Goal: Task Accomplishment & Management: Manage account settings

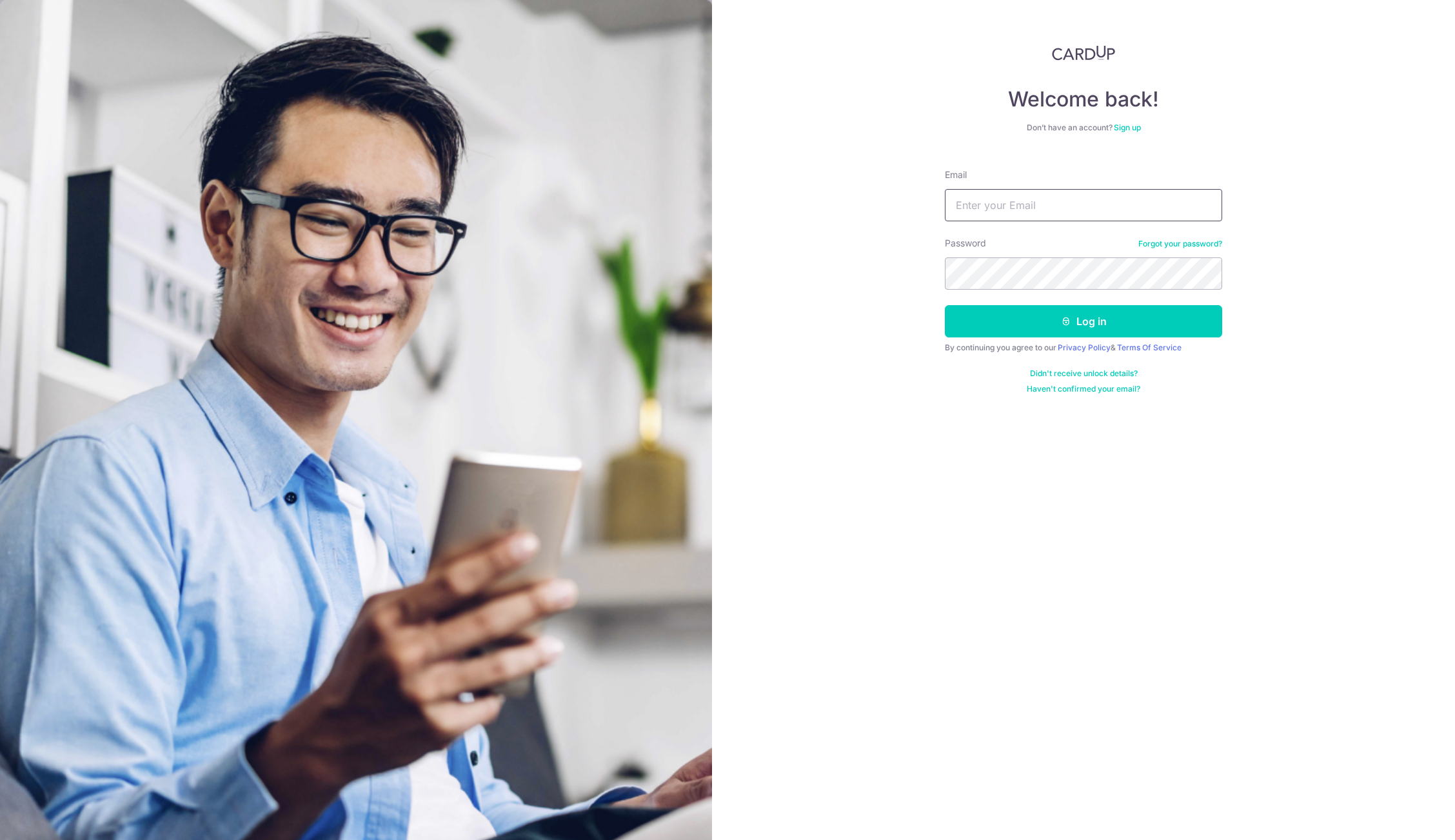
type input "[EMAIL_ADDRESS][DOMAIN_NAME]"
click at [963, 327] on button "Log in" at bounding box center [1083, 321] width 278 height 32
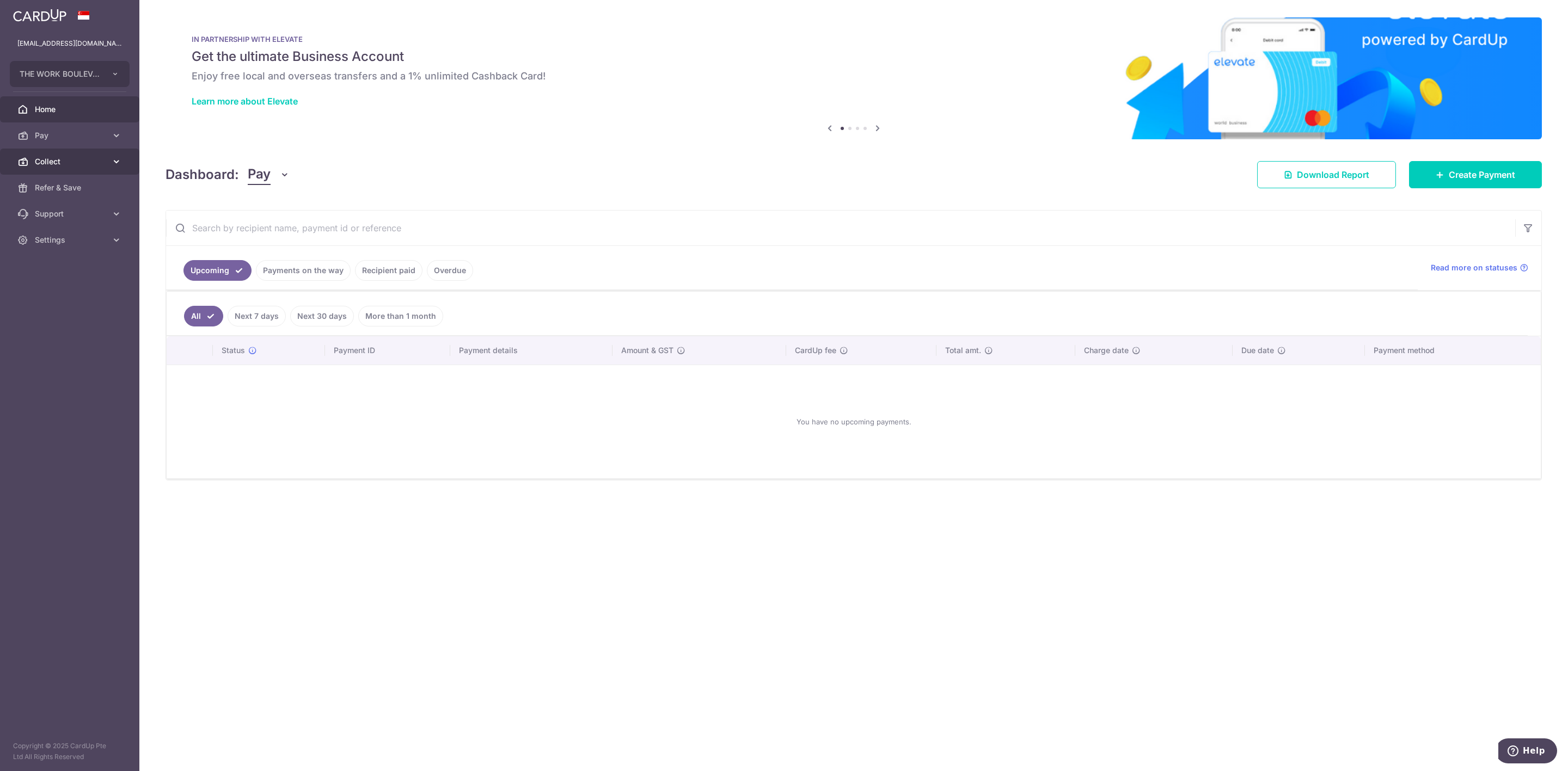
click at [77, 158] on span "Collect" at bounding box center [71, 162] width 72 height 11
click at [82, 185] on span "Dashboard" at bounding box center [71, 188] width 72 height 11
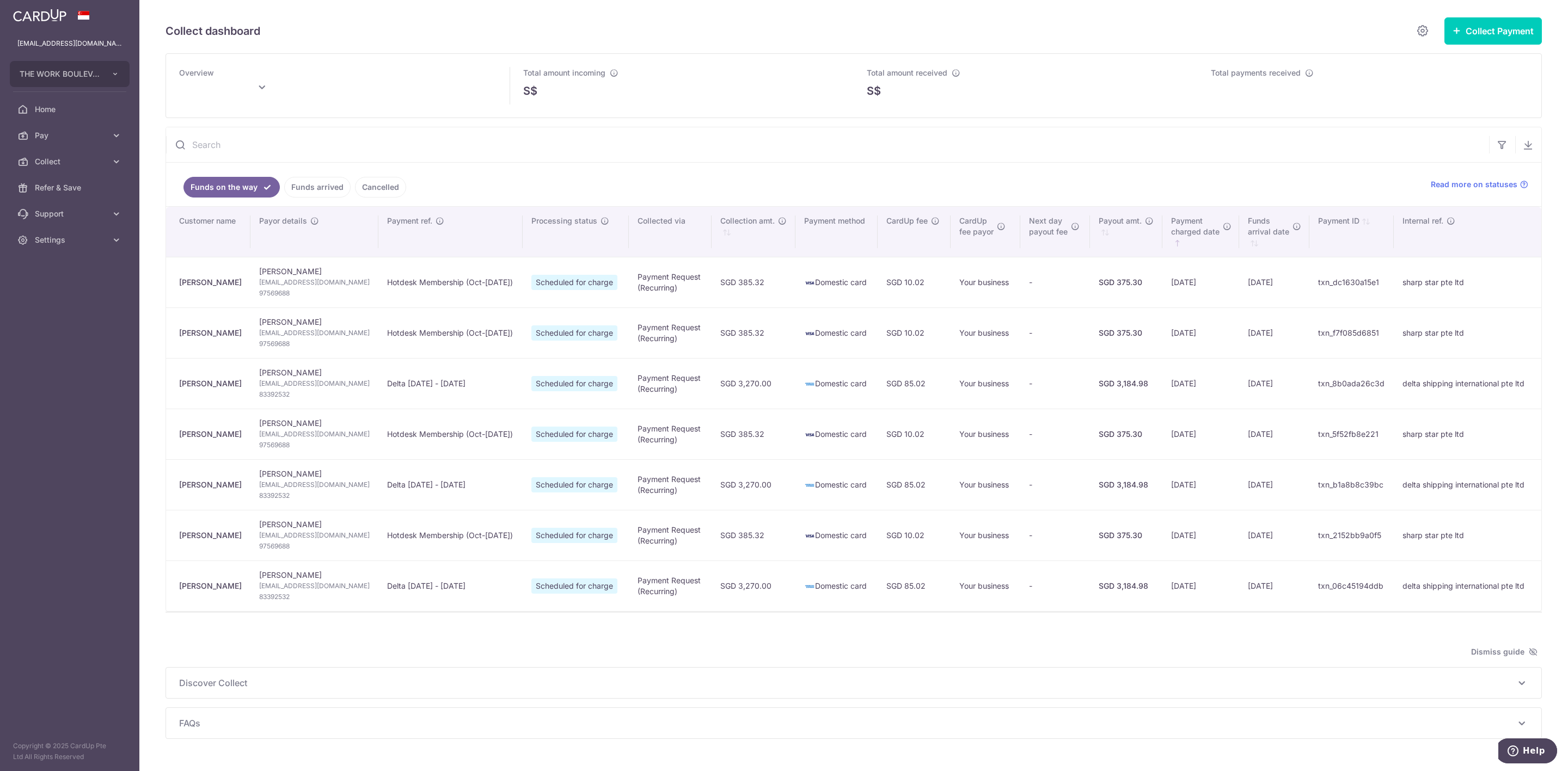
click at [327, 186] on link "Funds arrived" at bounding box center [317, 187] width 66 height 21
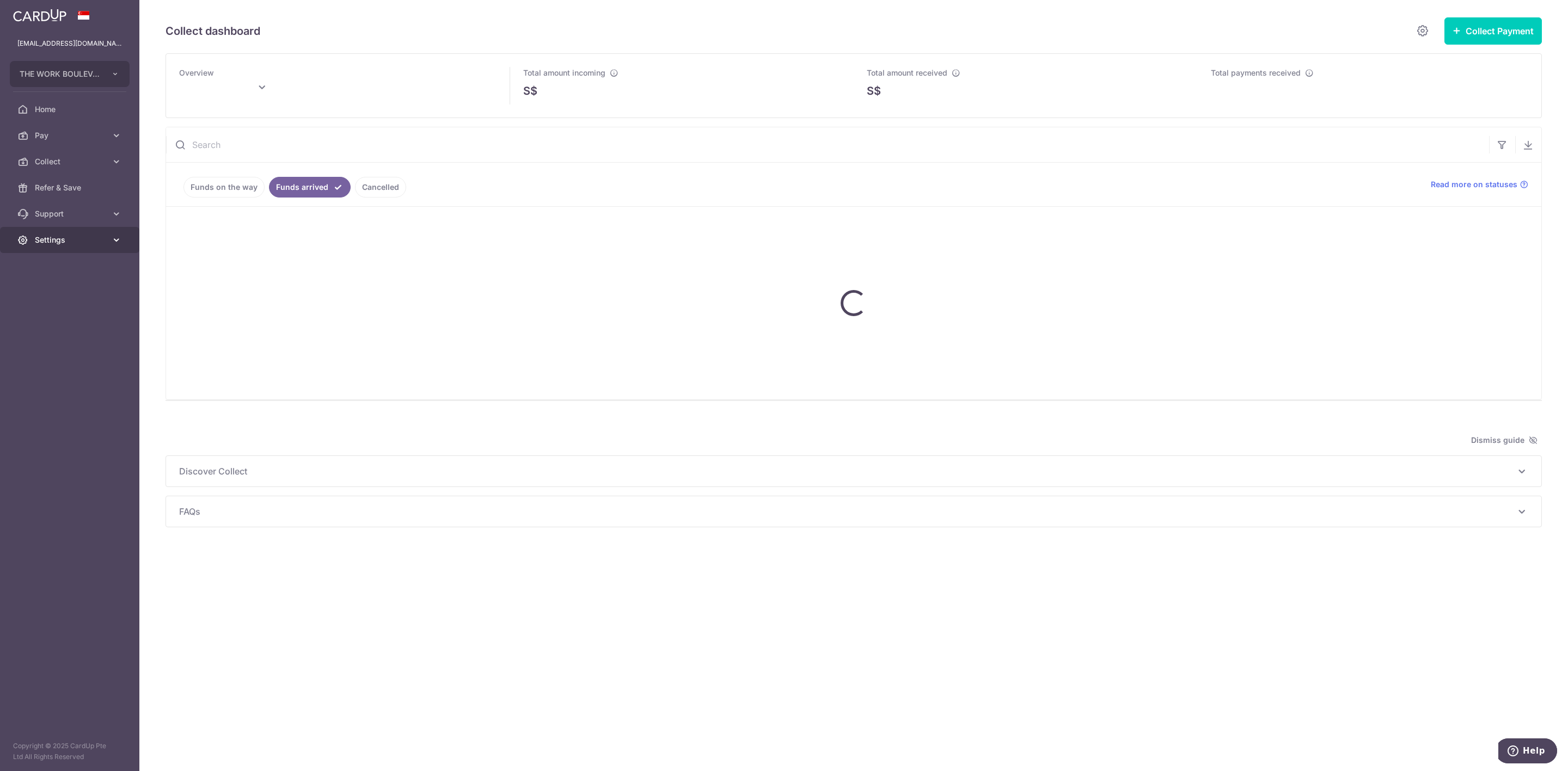
click at [92, 237] on span "Settings" at bounding box center [71, 240] width 72 height 11
click at [77, 265] on span "Account" at bounding box center [71, 266] width 72 height 11
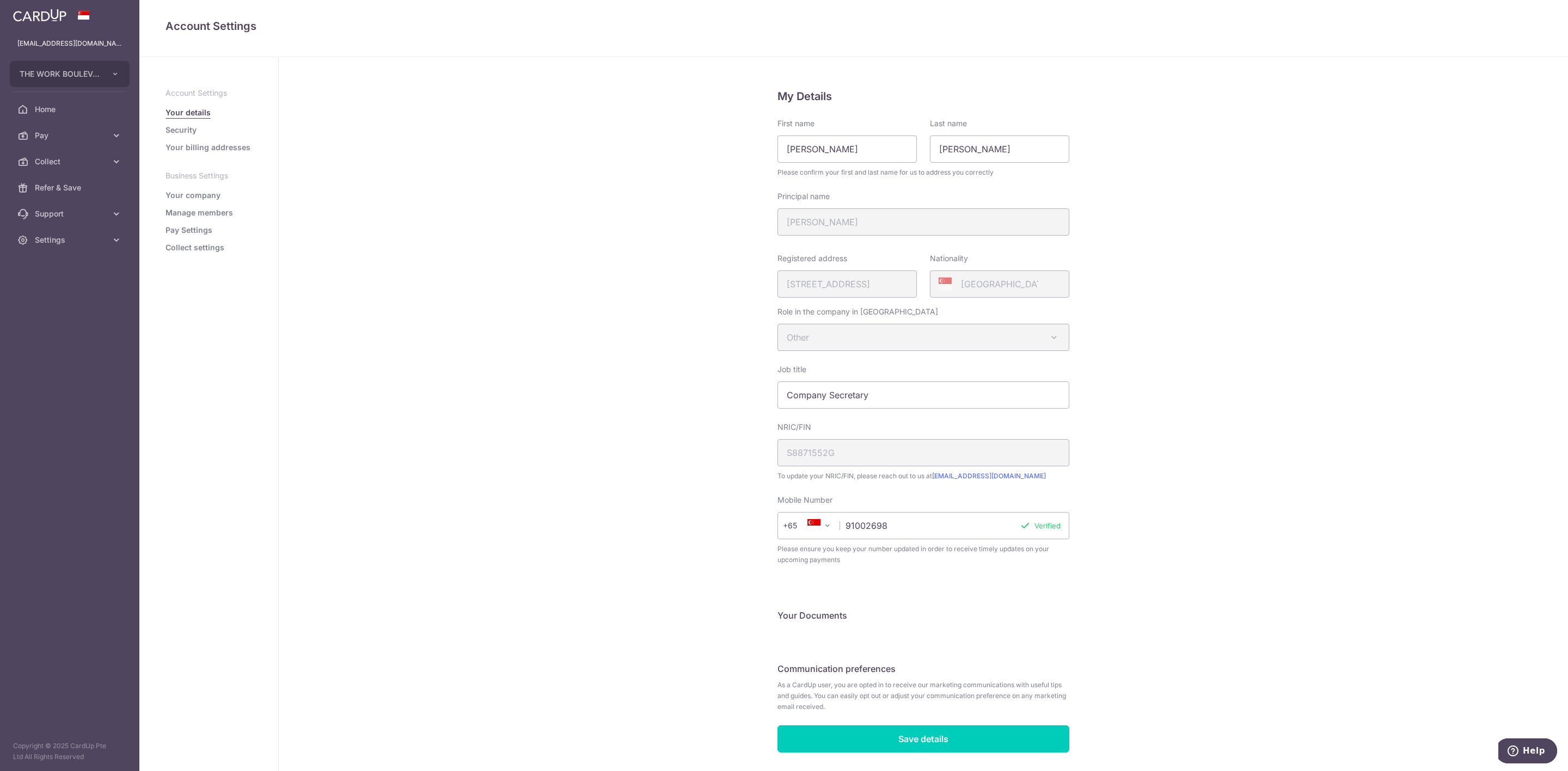
click at [225, 239] on ul "Account Settings Your details Security Your billing addresses Business Settings…" at bounding box center [209, 170] width 86 height 166
click at [220, 244] on link "Collect settings" at bounding box center [195, 248] width 59 height 11
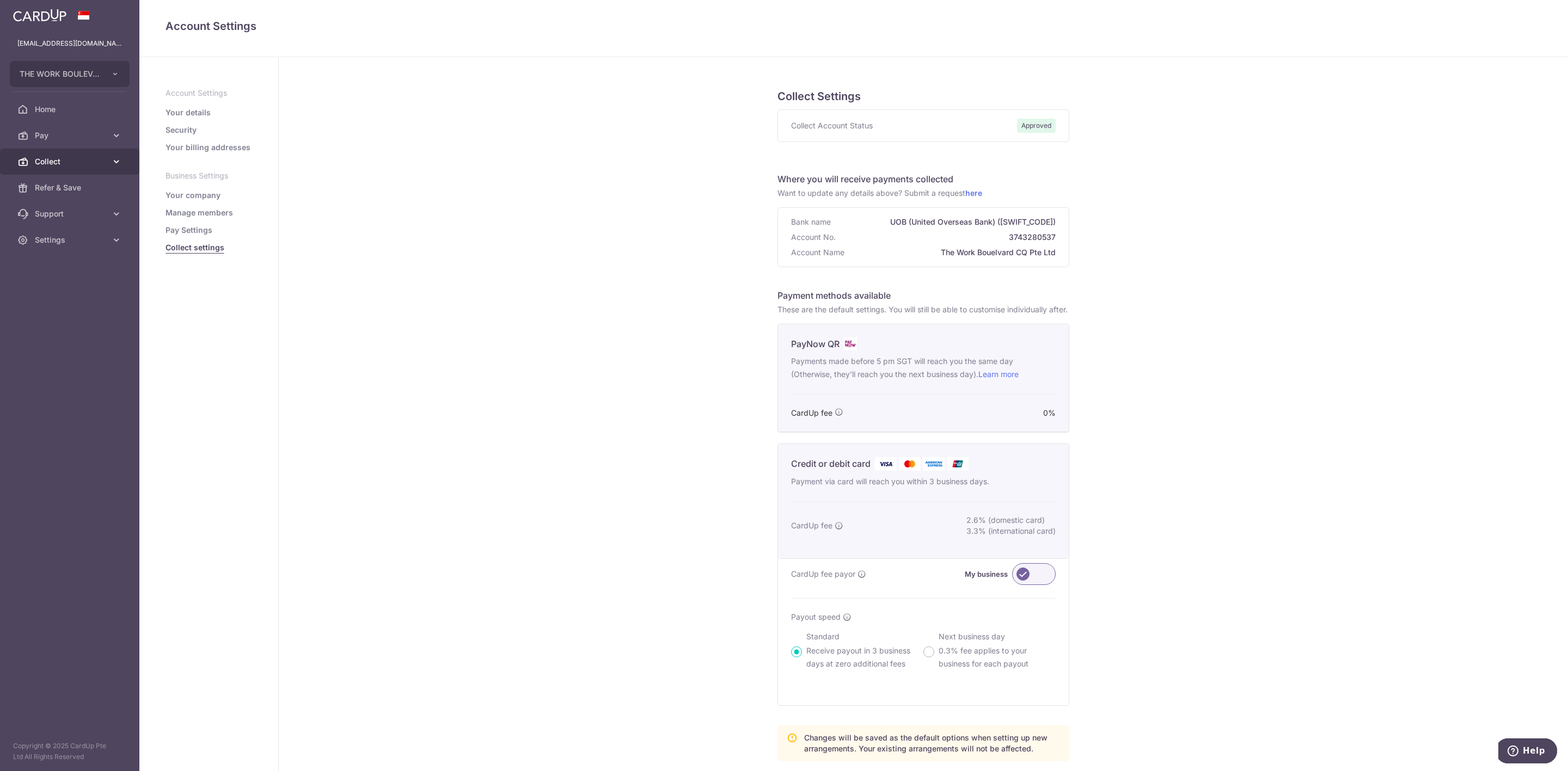
click at [80, 161] on span "Collect" at bounding box center [71, 162] width 72 height 11
click at [90, 193] on span "Dashboard" at bounding box center [71, 188] width 72 height 11
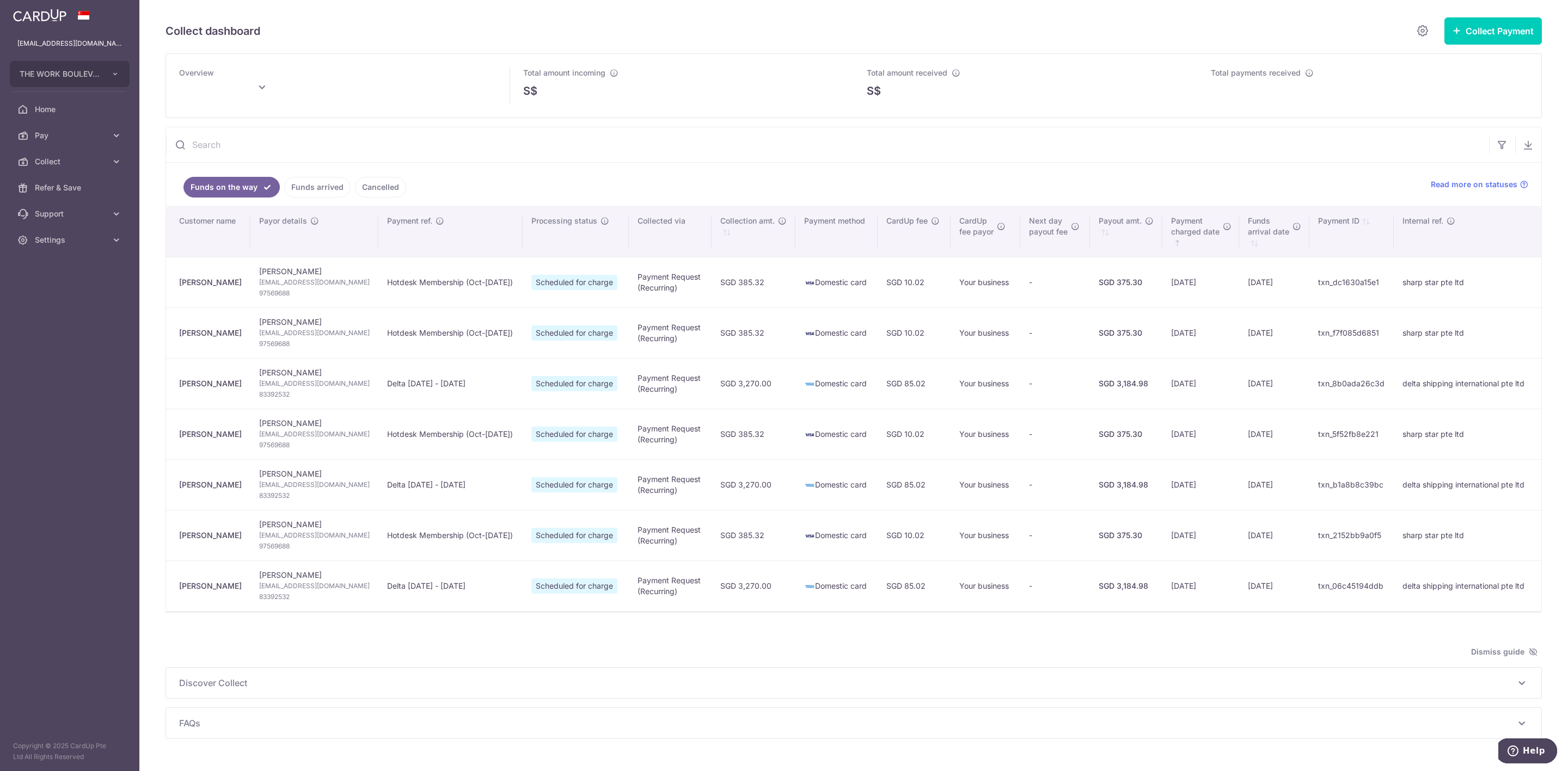
click at [317, 196] on link "Funds arrived" at bounding box center [317, 187] width 66 height 21
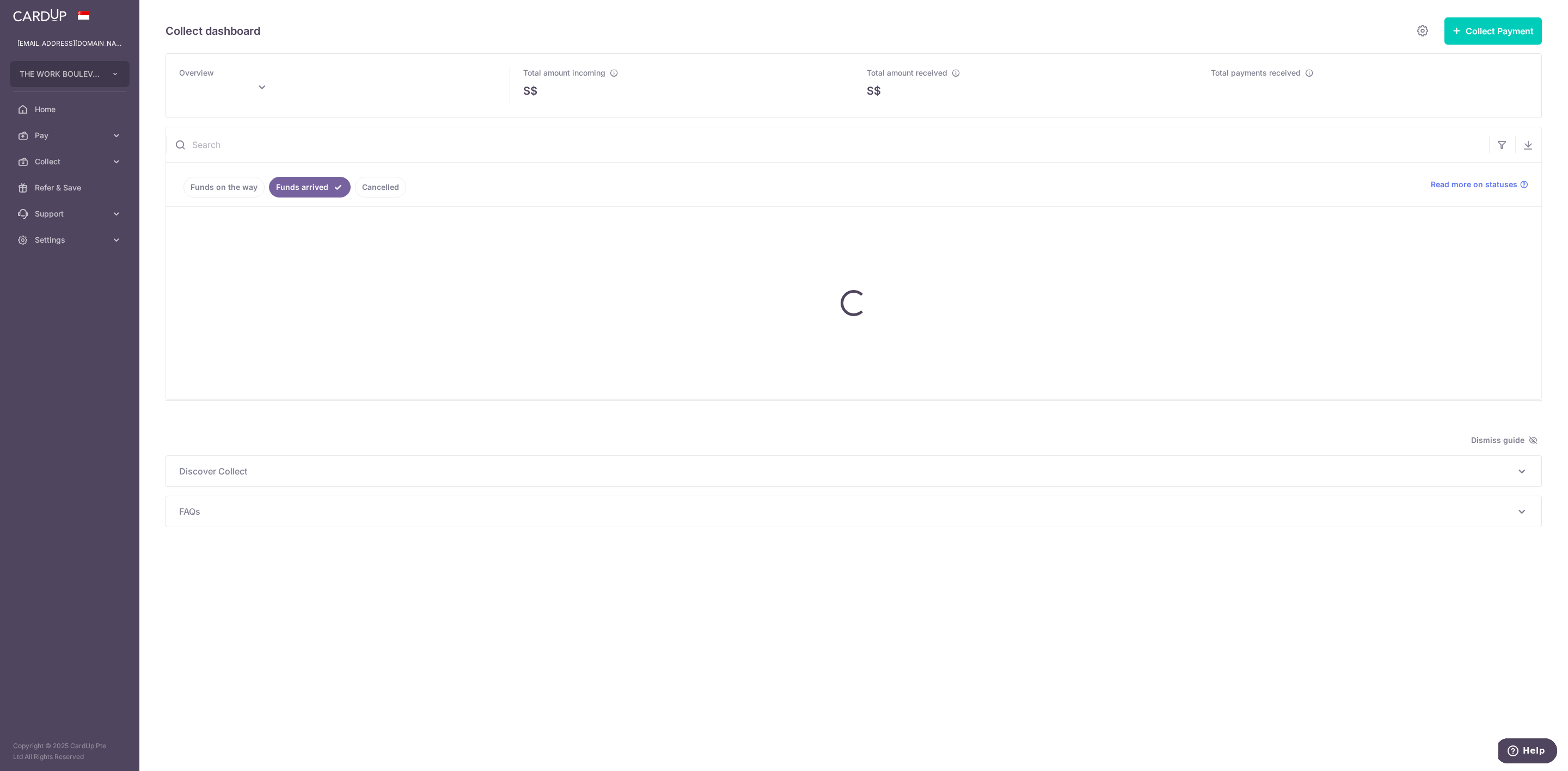
type input "October 2025"
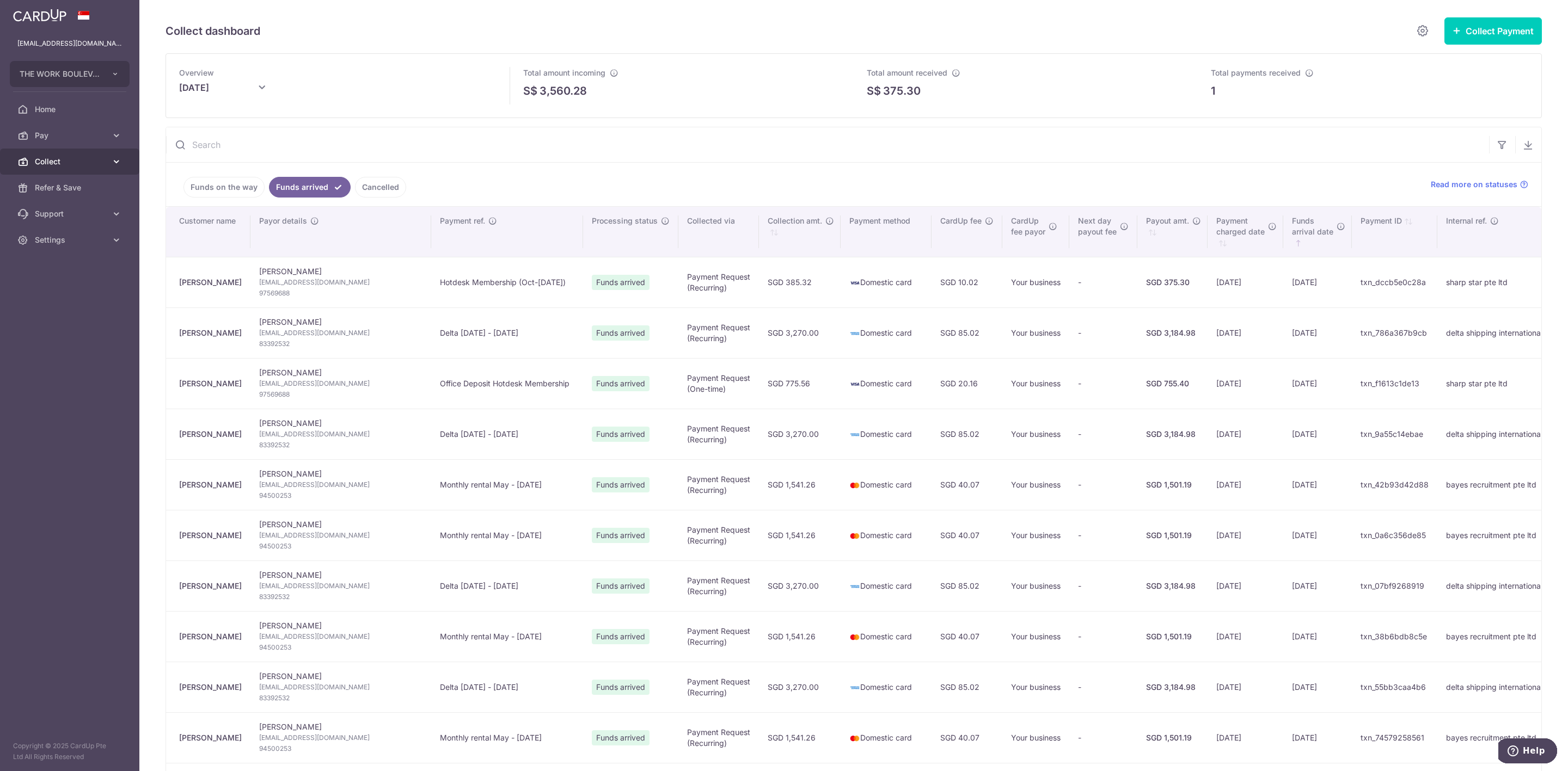
click at [36, 167] on span "Collect" at bounding box center [71, 162] width 72 height 11
click at [82, 234] on link "Payment Requests" at bounding box center [69, 240] width 139 height 26
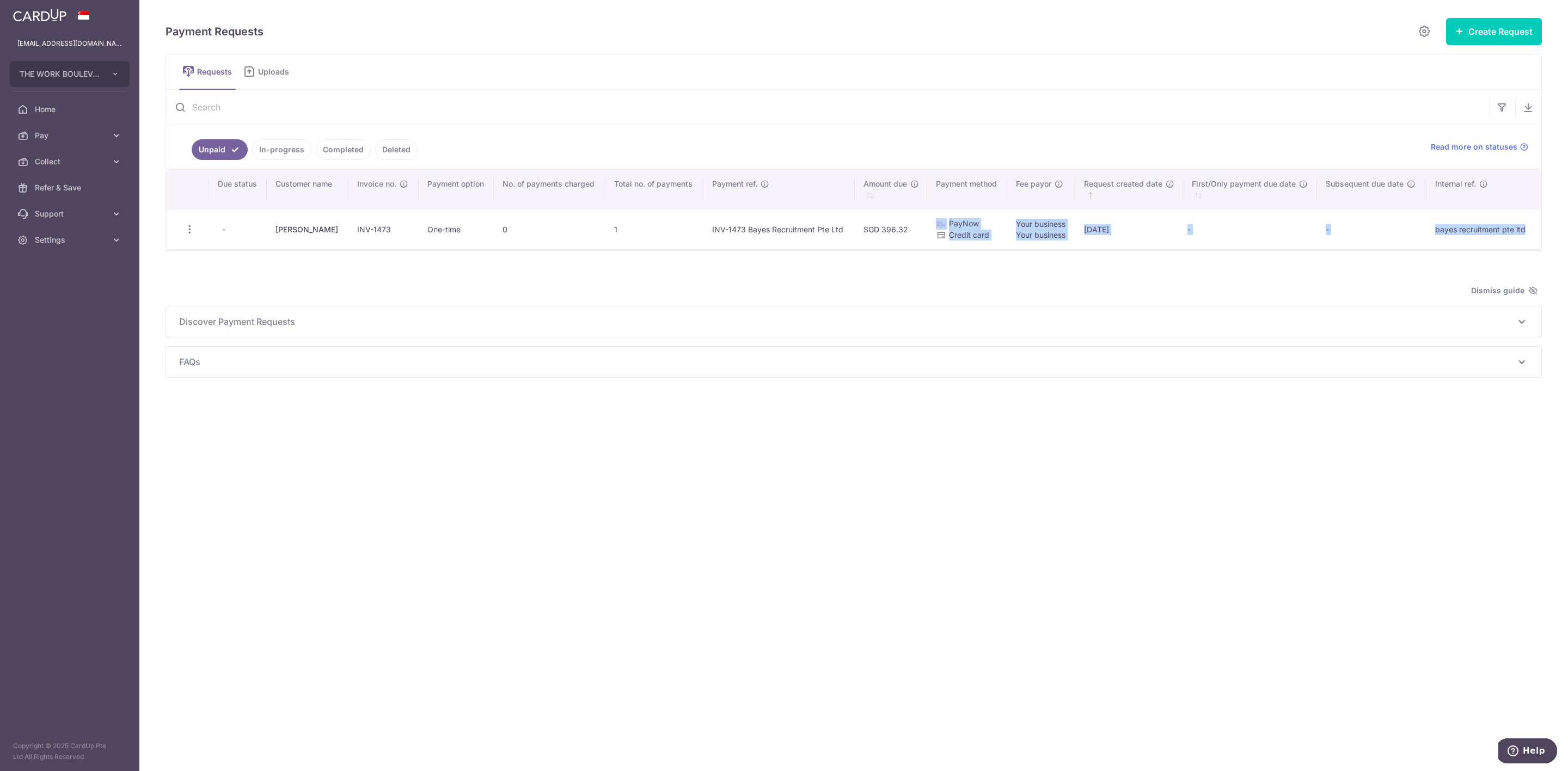
drag, startPoint x: 715, startPoint y: 254, endPoint x: 1083, endPoint y: 252, distance: 368.0
click at [972, 249] on section "Unpaid In-progress Completed Deleted Read more on statuses Search: Due status C…" at bounding box center [853, 171] width 1376 height 162
click at [1186, 271] on div "Payment Requests Create Request Single Request Multiple Requests Requests Uploa…" at bounding box center [853, 198] width 1376 height 360
